Goal: Complete application form: Complete application form

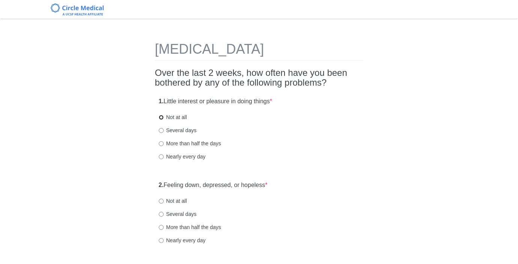
click at [161, 117] on input "Not at all" at bounding box center [161, 117] width 5 height 5
radio input "true"
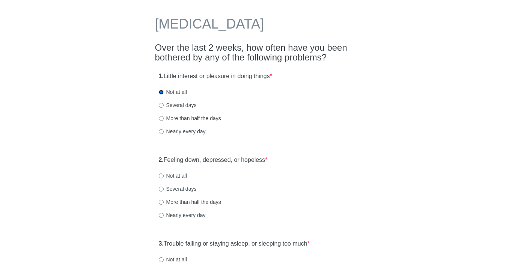
scroll to position [28, 0]
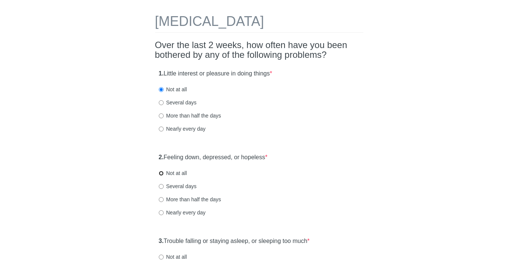
click at [161, 172] on input "Not at all" at bounding box center [161, 173] width 5 height 5
radio input "true"
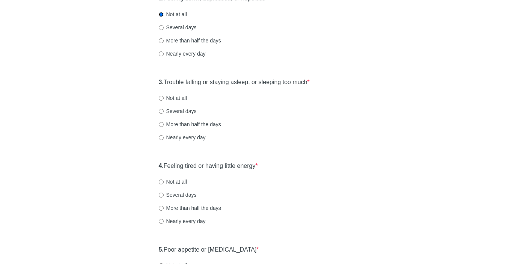
scroll to position [201, 0]
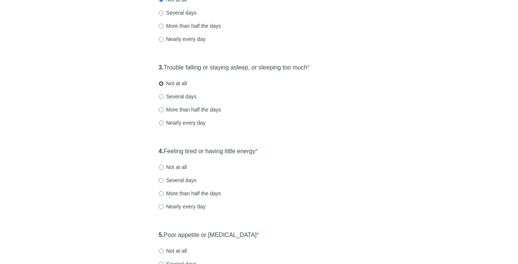
click at [163, 83] on input "Not at all" at bounding box center [161, 83] width 5 height 5
radio input "true"
click at [161, 167] on input "Not at all" at bounding box center [161, 167] width 5 height 5
radio input "true"
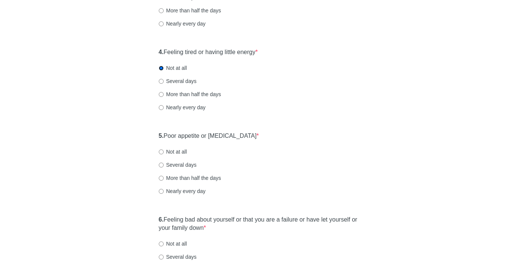
scroll to position [315, 0]
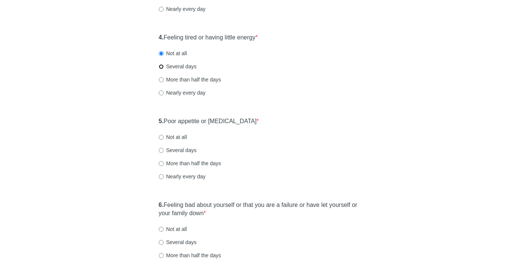
click at [162, 65] on input "Several days" at bounding box center [161, 66] width 5 height 5
radio input "true"
click at [159, 139] on input "Not at all" at bounding box center [161, 137] width 5 height 5
radio input "true"
click at [162, 152] on label "Several days" at bounding box center [178, 150] width 38 height 8
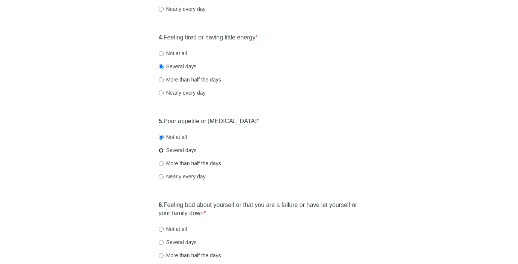
click at [162, 152] on input "Several days" at bounding box center [161, 150] width 5 height 5
radio input "true"
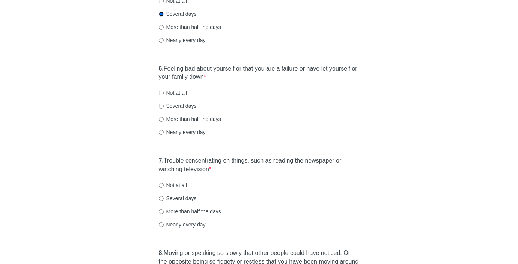
scroll to position [462, 0]
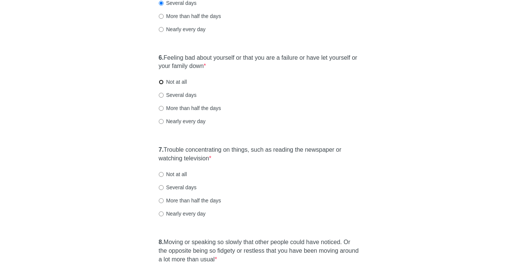
click at [161, 82] on input "Not at all" at bounding box center [161, 82] width 5 height 5
radio input "true"
click at [159, 95] on input "Several days" at bounding box center [161, 95] width 5 height 5
radio input "true"
click at [161, 110] on input "More than half the days" at bounding box center [161, 108] width 5 height 5
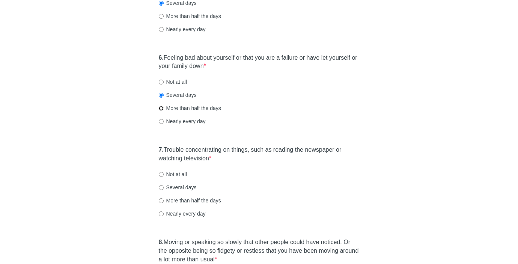
radio input "true"
click at [161, 94] on input "Several days" at bounding box center [161, 95] width 5 height 5
radio input "true"
click at [161, 175] on input "Not at all" at bounding box center [161, 174] width 5 height 5
radio input "true"
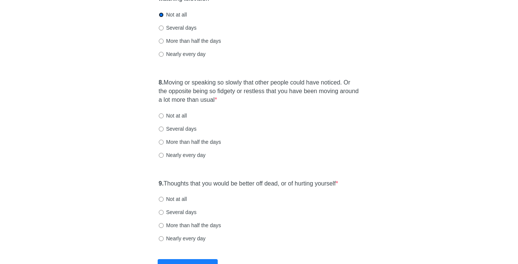
scroll to position [628, 0]
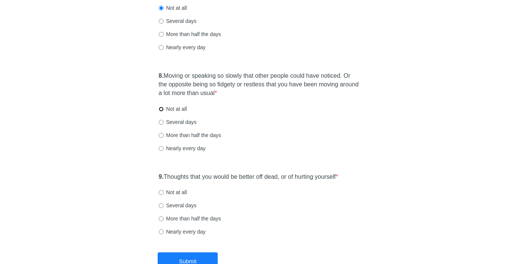
click at [160, 108] on input "Not at all" at bounding box center [161, 109] width 5 height 5
radio input "true"
click at [161, 191] on input "Not at all" at bounding box center [161, 192] width 5 height 5
radio input "true"
click at [199, 257] on button "Submit" at bounding box center [188, 261] width 60 height 18
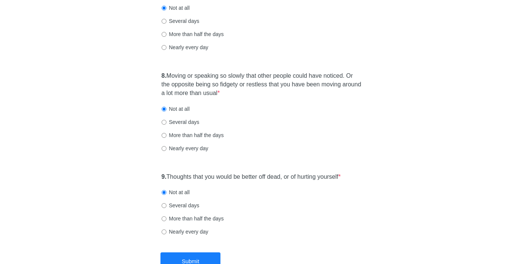
scroll to position [0, 0]
